Goal: Find specific page/section: Find specific page/section

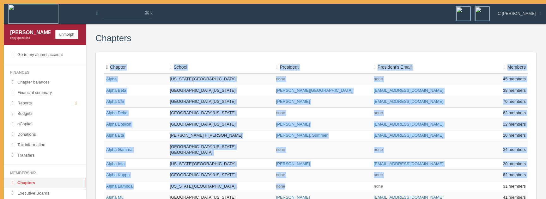
drag, startPoint x: 146, startPoint y: 51, endPoint x: 312, endPoint y: 185, distance: 213.2
click at [312, 185] on td "none" at bounding box center [323, 186] width 98 height 11
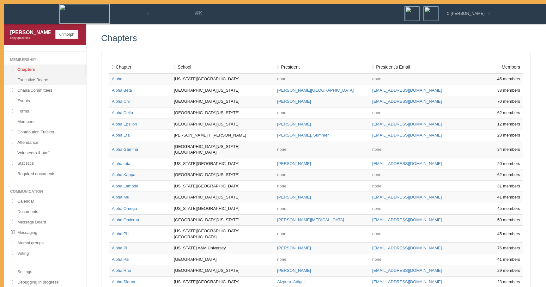
scroll to position [116, 0]
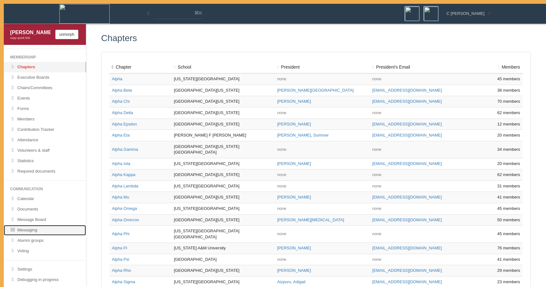
click at [39, 231] on link "Messaging" at bounding box center [45, 230] width 82 height 10
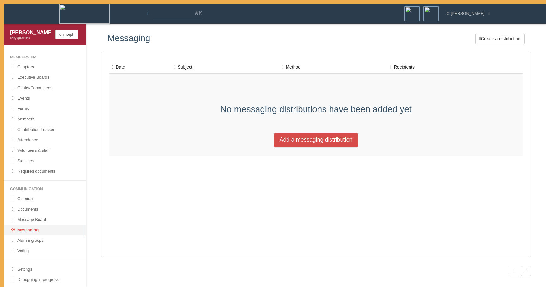
click at [69, 24] on div "Carol Lowery copy quick link unmorph" at bounding box center [45, 34] width 82 height 21
click at [65, 43] on div "Carol Lowery copy quick link unmorph" at bounding box center [45, 34] width 82 height 21
click at [67, 32] on button "unmorph" at bounding box center [66, 34] width 23 height 9
